Goal: Task Accomplishment & Management: Use online tool/utility

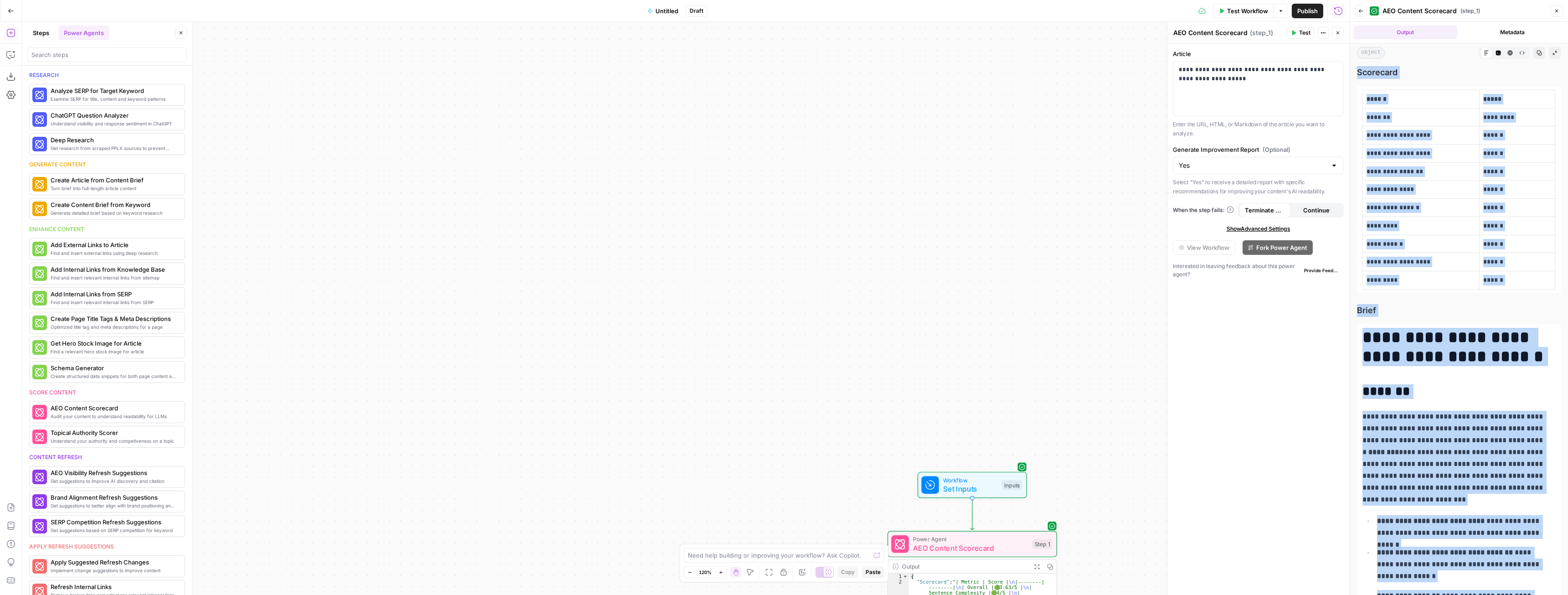
scroll to position [3616, 0]
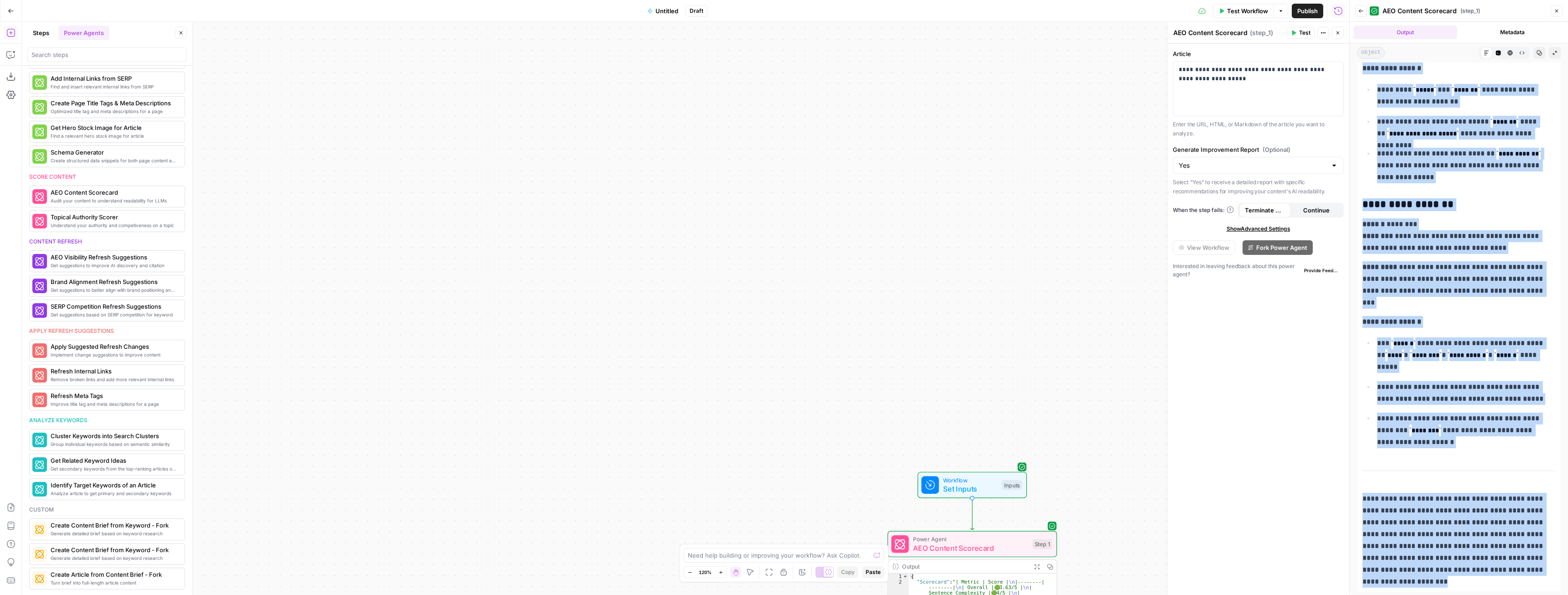
click at [11, 16] on button "Go Back" at bounding box center [11, 11] width 16 height 16
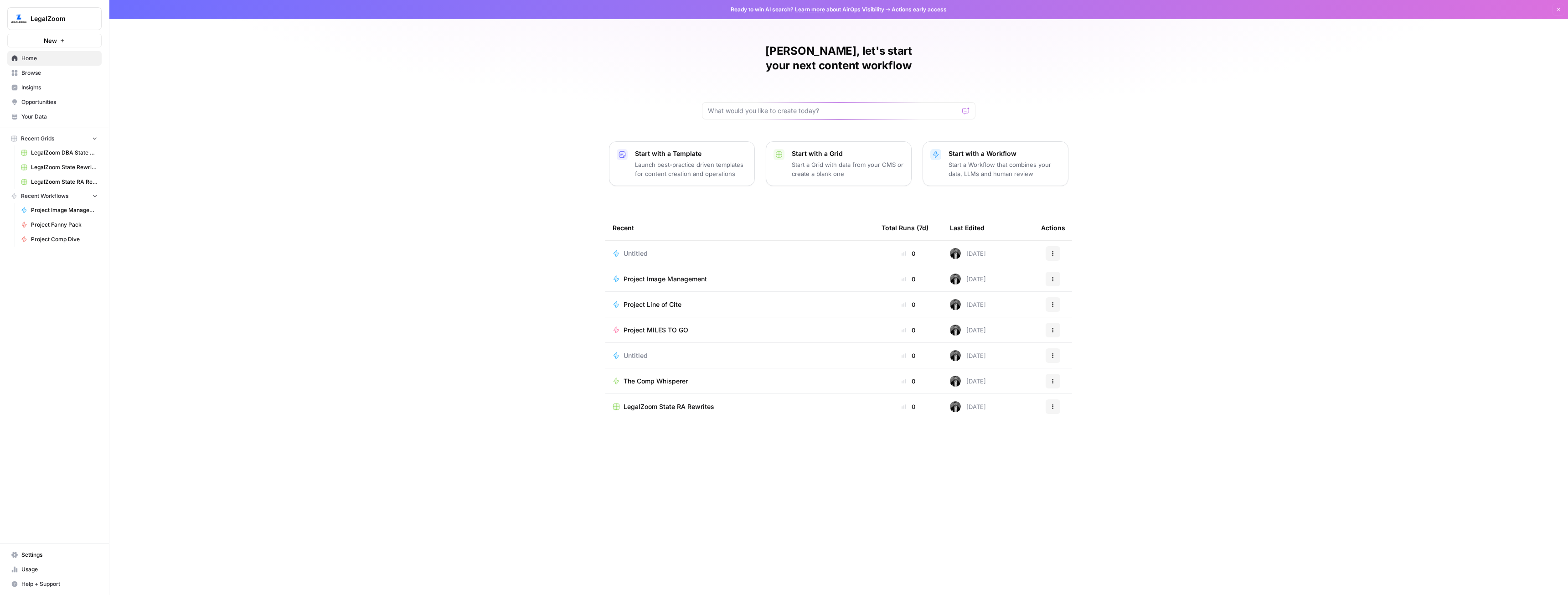
click at [1050, 246] on button "Actions" at bounding box center [1053, 253] width 15 height 15
click at [1070, 283] on span "Delete" at bounding box center [1099, 281] width 73 height 9
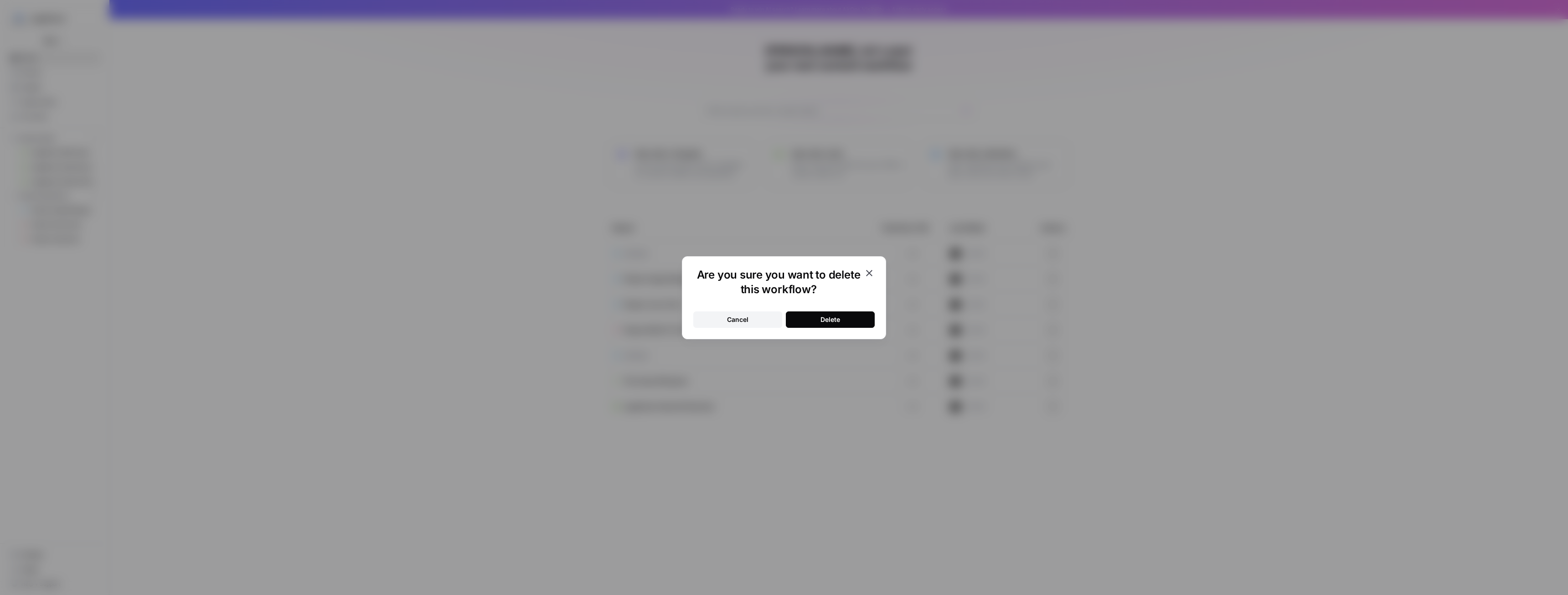
click at [852, 317] on button "Delete" at bounding box center [830, 319] width 89 height 16
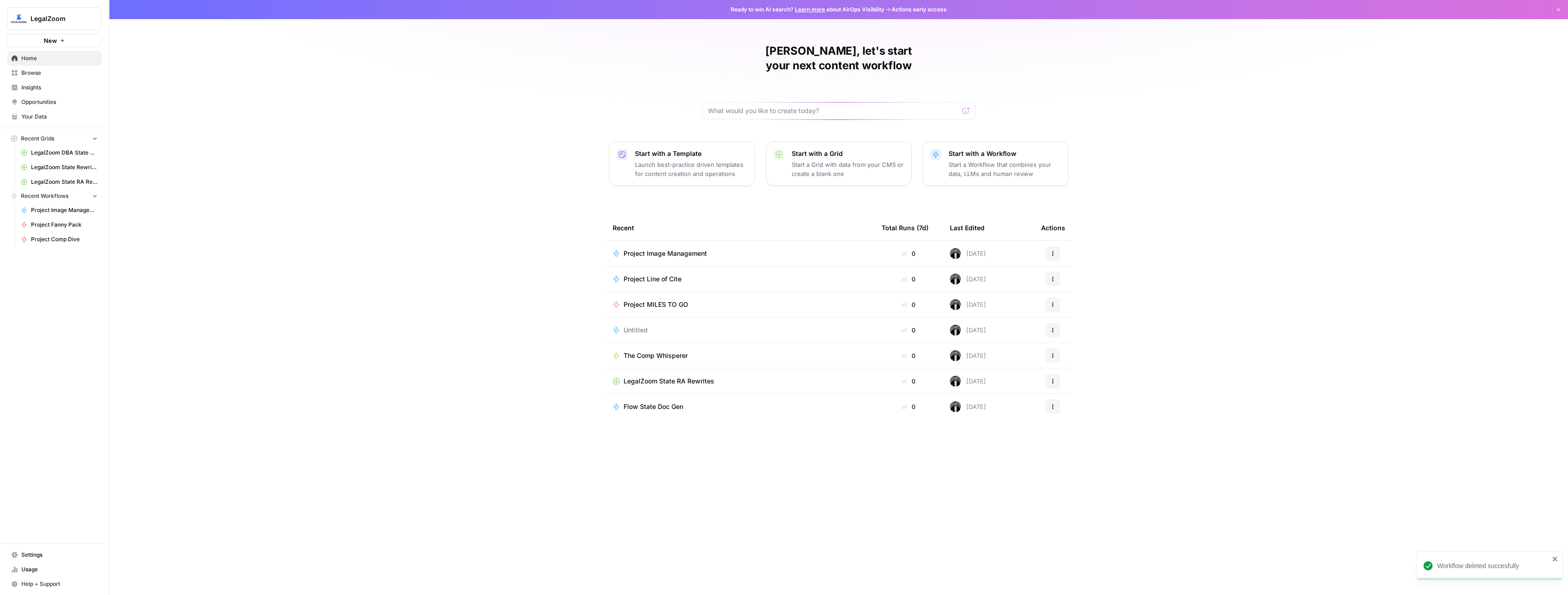
click at [47, 44] on span "New" at bounding box center [50, 40] width 13 height 9
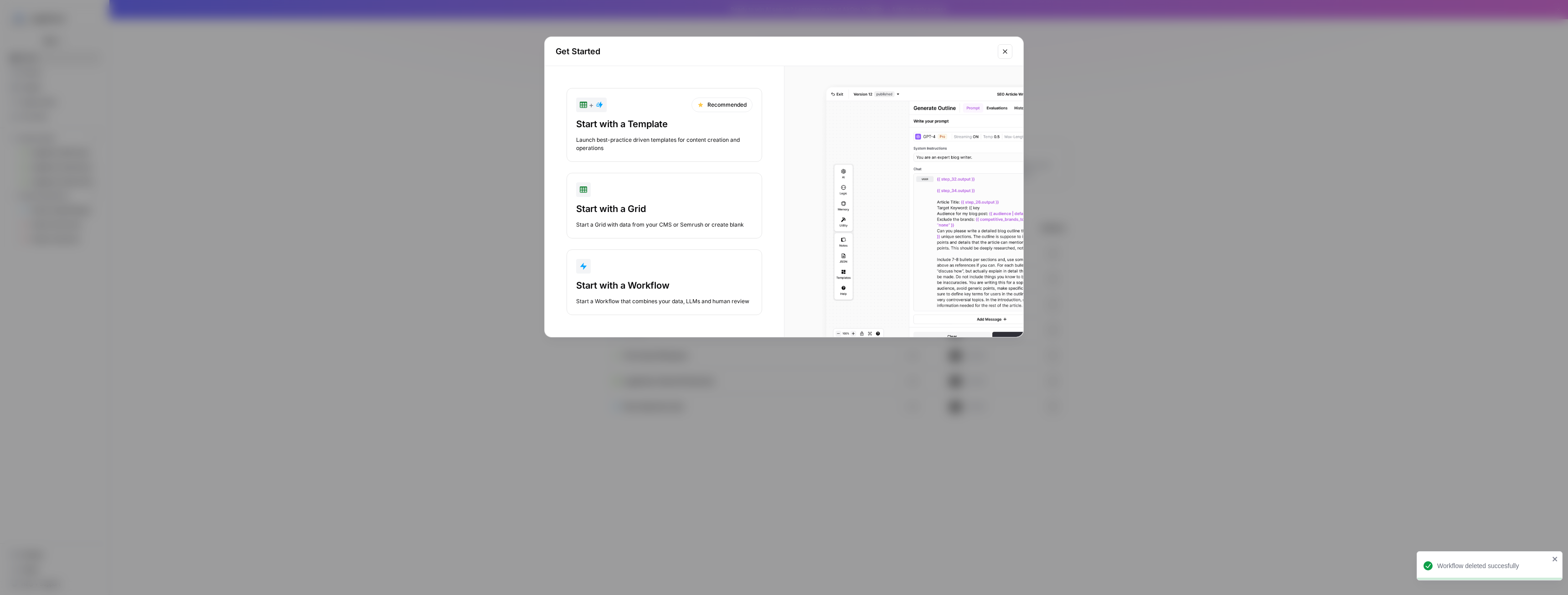
click at [684, 286] on div "Start with a Workflow" at bounding box center [665, 286] width 176 height 13
